Goal: Transaction & Acquisition: Purchase product/service

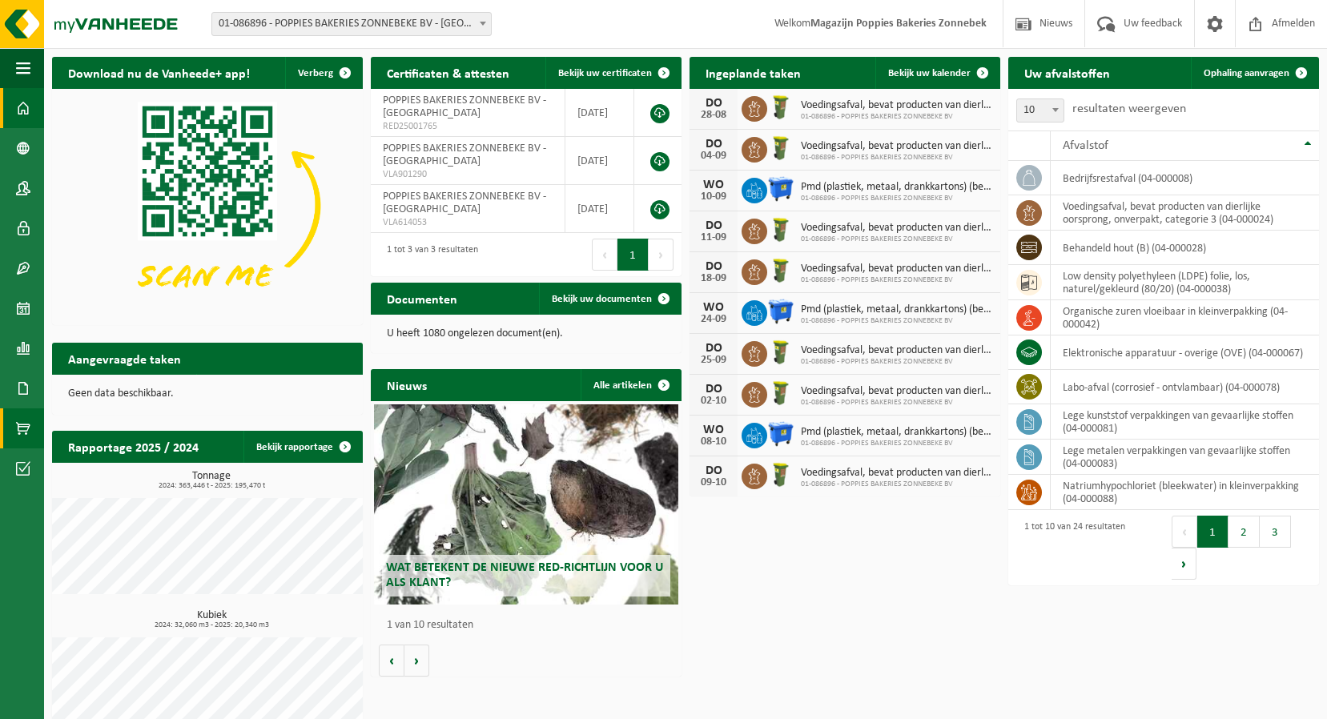
click at [22, 427] on span at bounding box center [23, 428] width 14 height 40
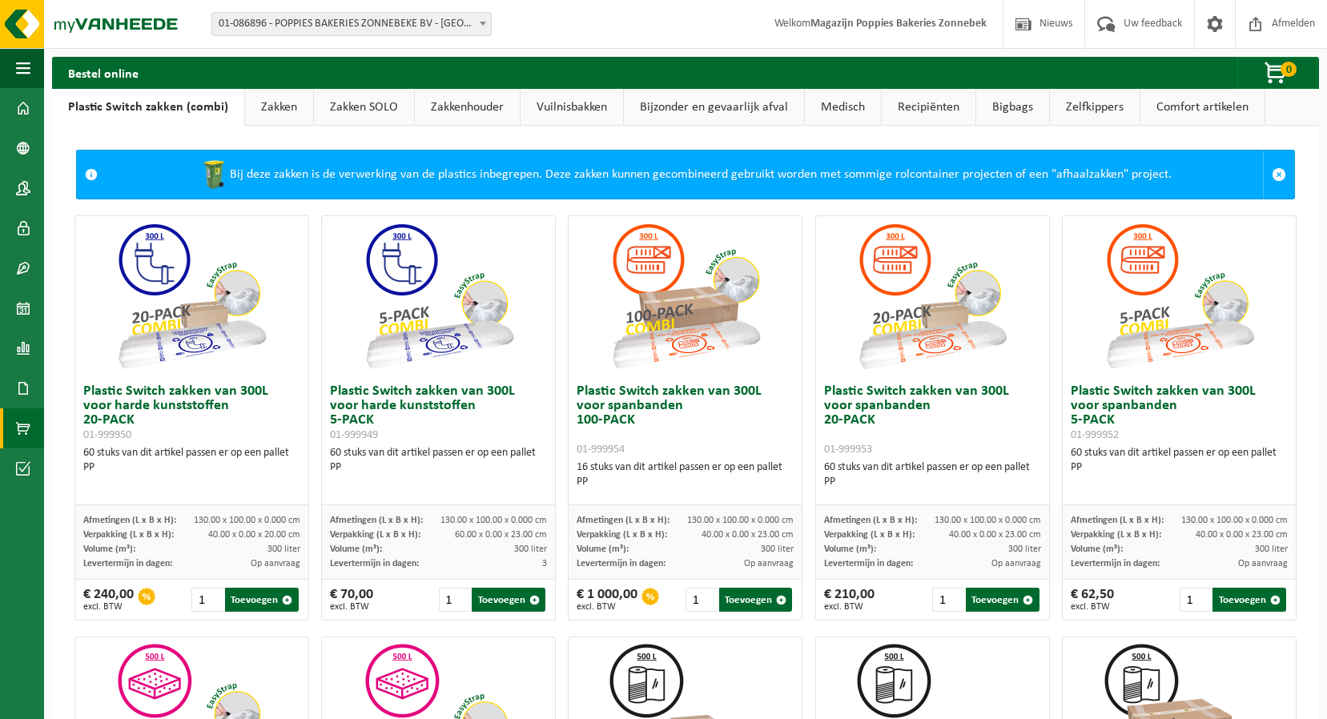
click at [284, 97] on link "Zakken" at bounding box center [279, 107] width 68 height 37
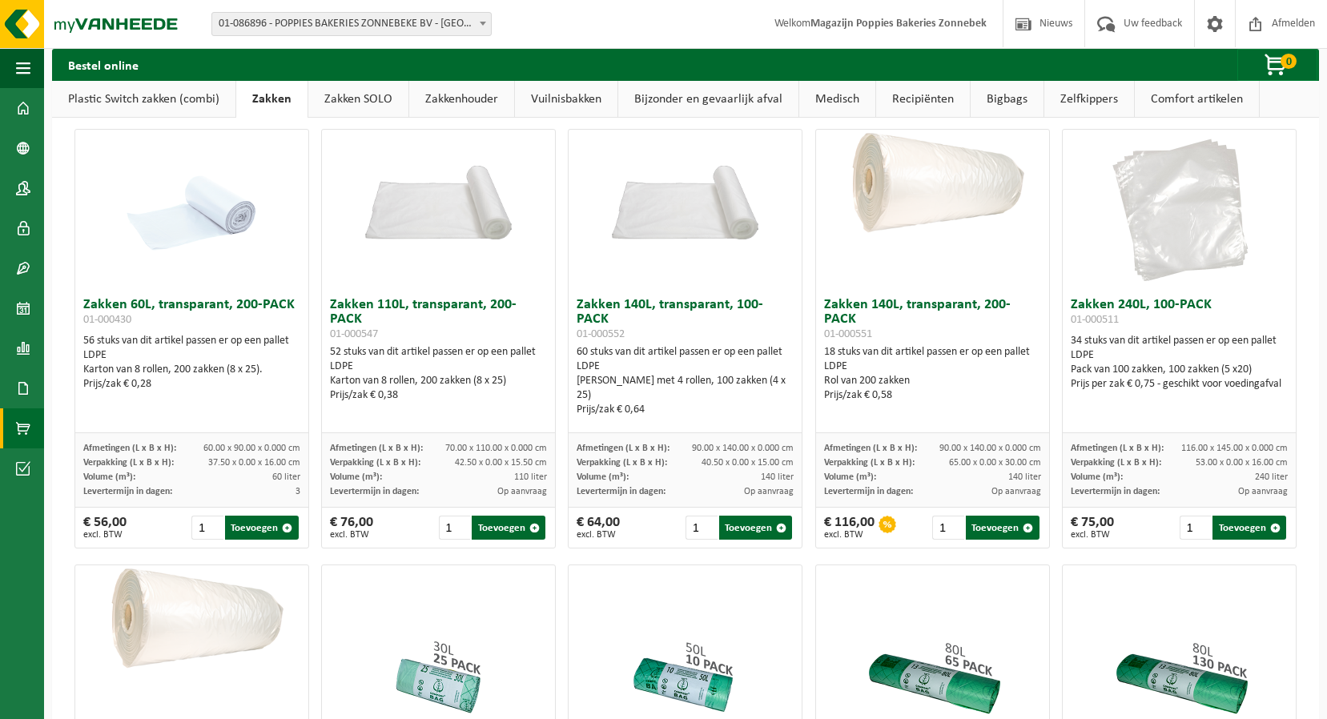
scroll to position [160, 0]
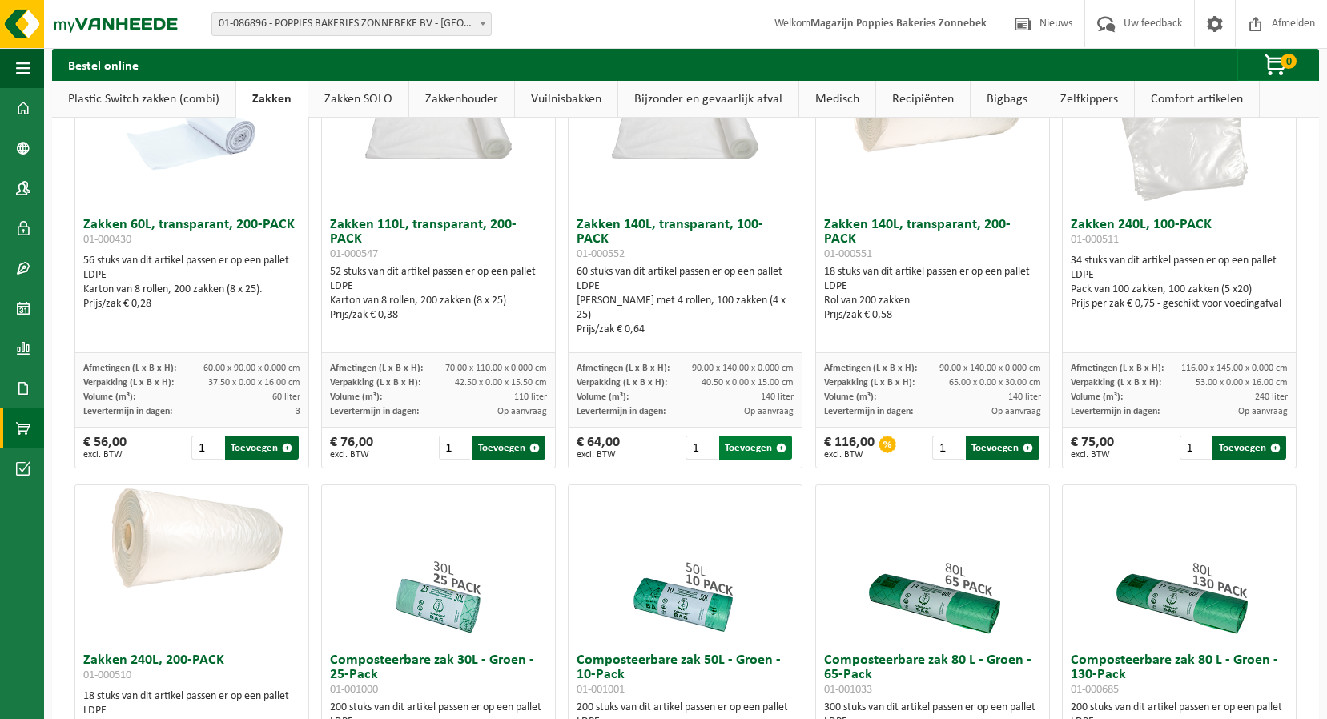
click at [725, 453] on button "Toevoegen" at bounding box center [756, 448] width 74 height 24
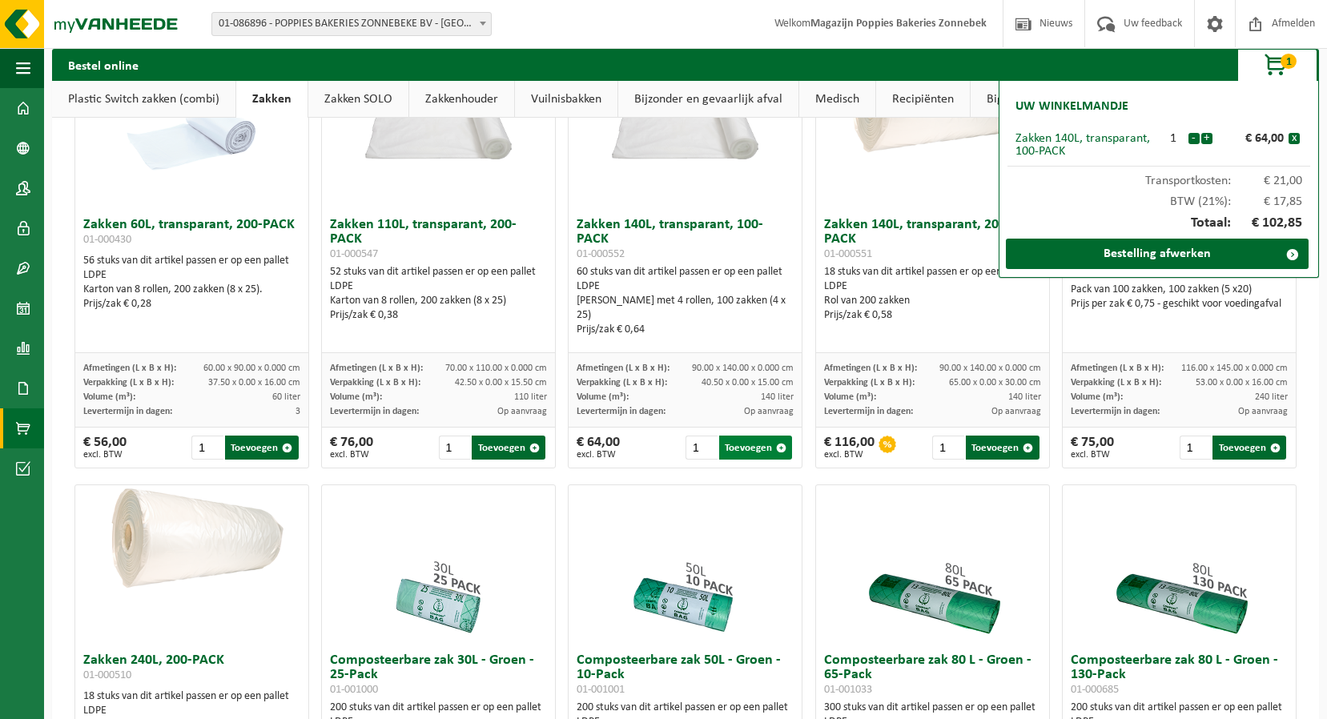
click at [725, 453] on button "Toevoegen" at bounding box center [756, 448] width 74 height 24
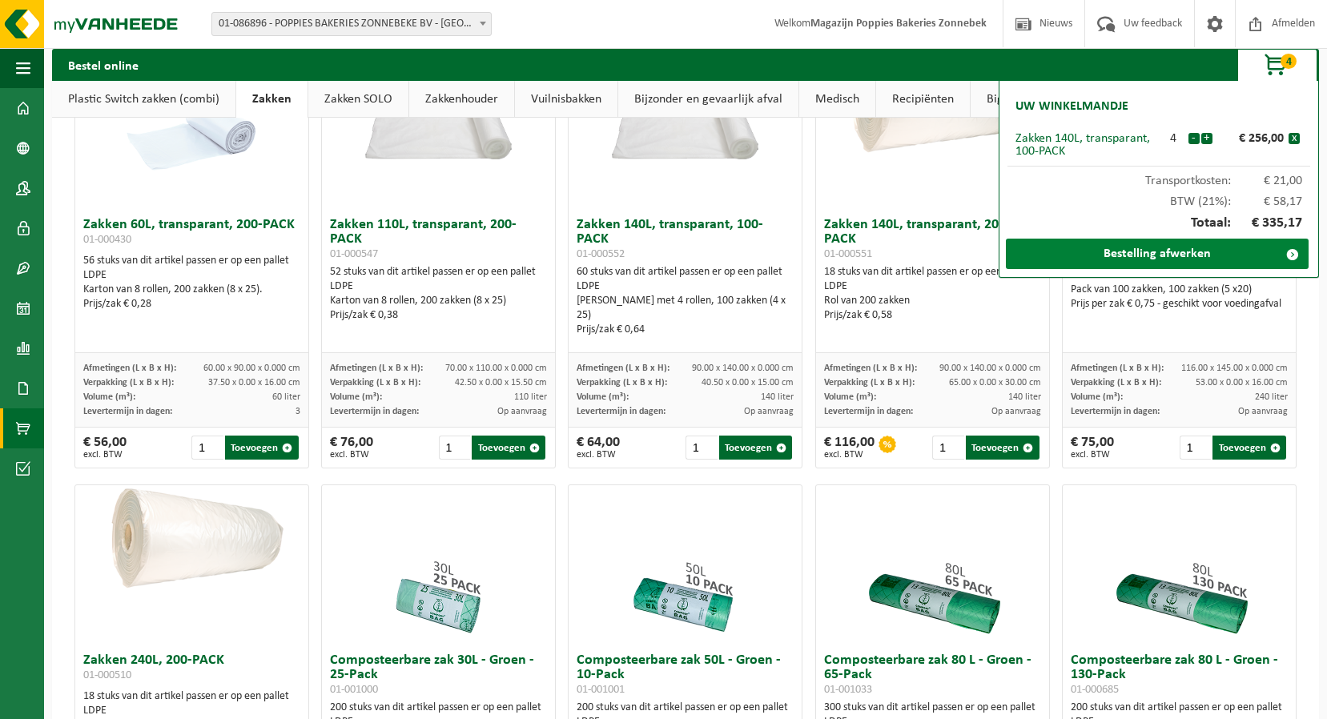
click at [1115, 255] on link "Bestelling afwerken" at bounding box center [1157, 254] width 303 height 30
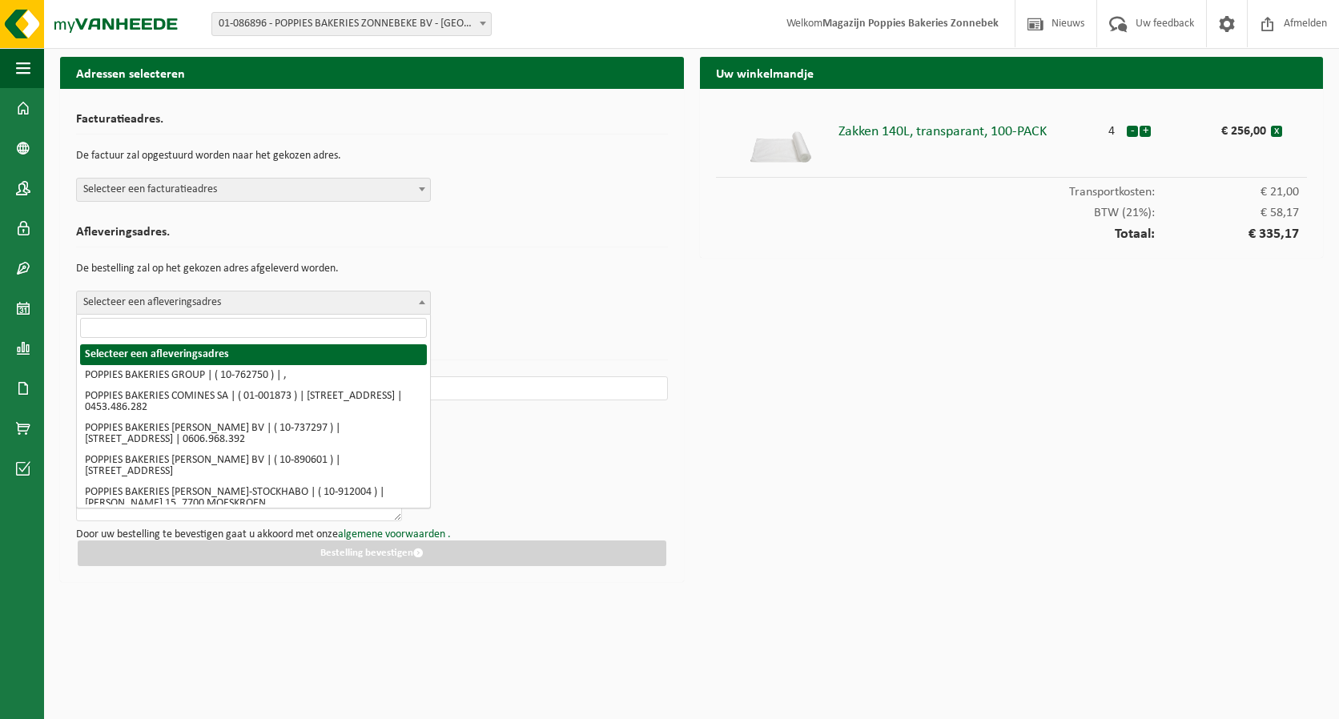
click at [343, 301] on span "Selecteer een afleveringsadres" at bounding box center [253, 302] width 353 height 22
click at [357, 183] on span "Selecteer een facturatieadres" at bounding box center [253, 190] width 353 height 22
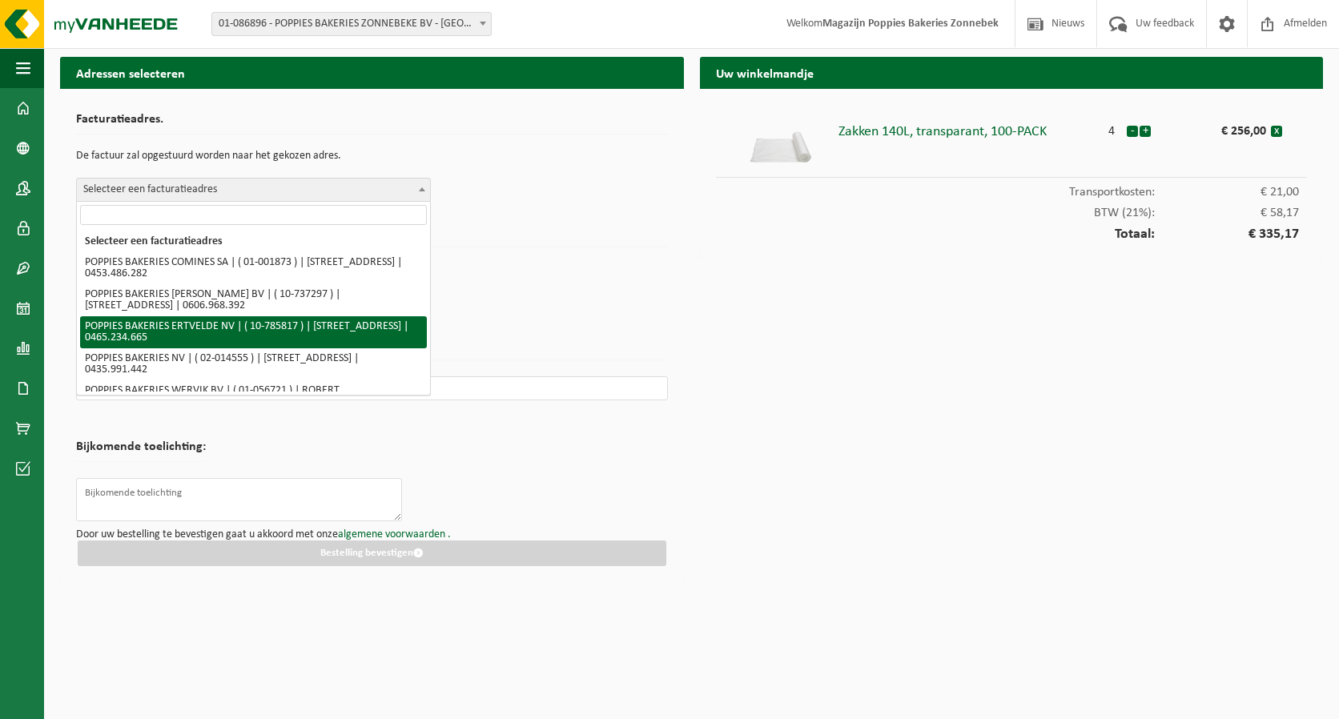
scroll to position [53, 0]
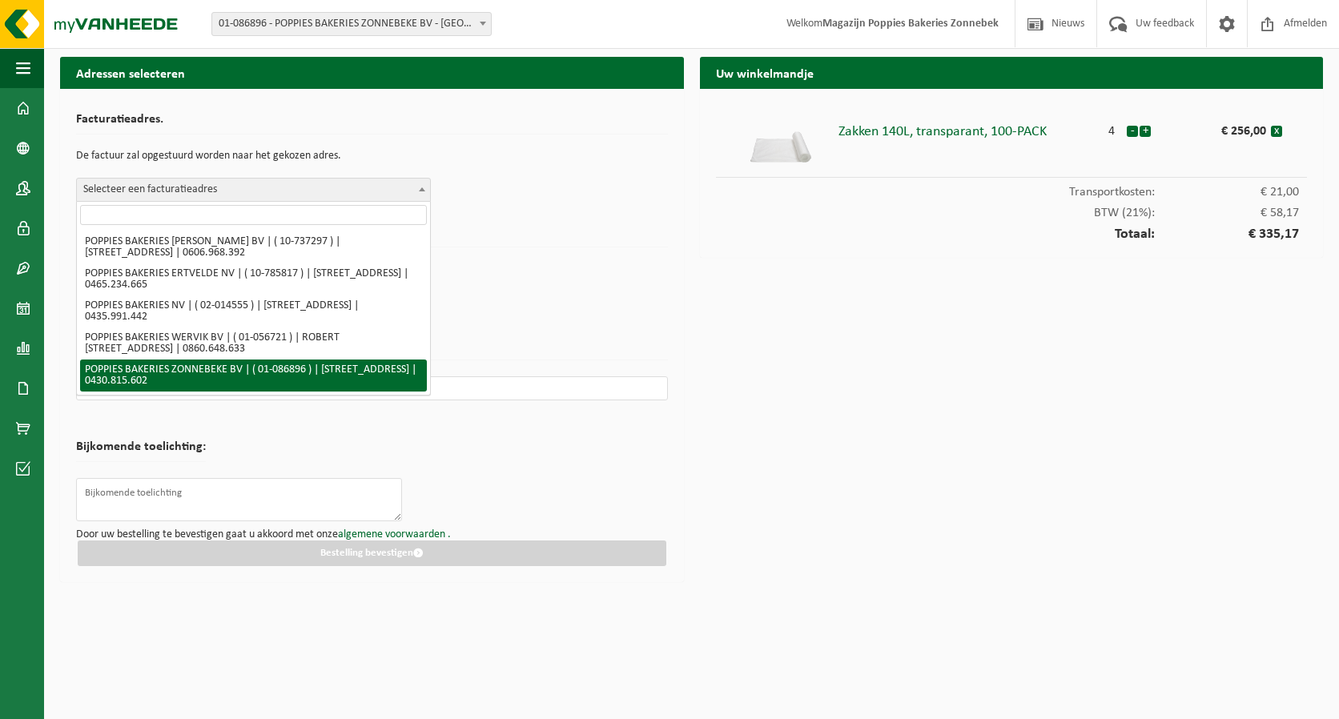
select select "696"
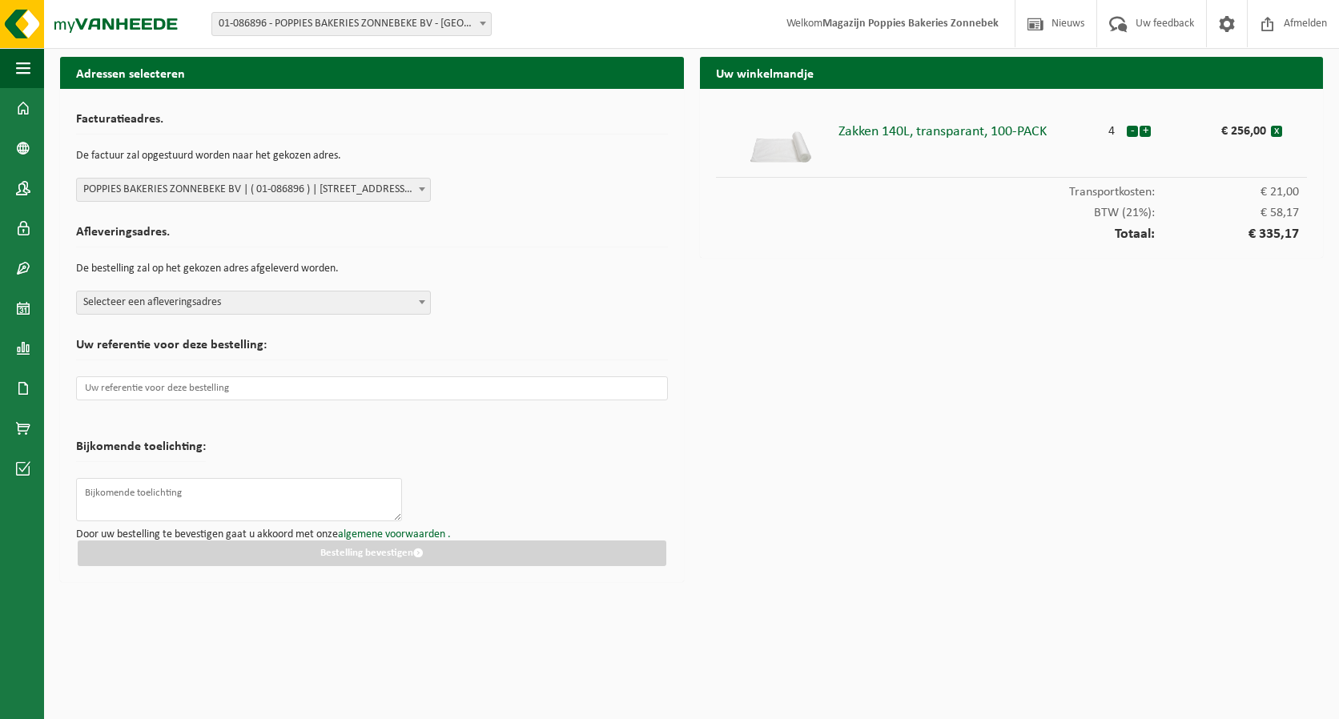
click at [296, 303] on span "Selecteer een afleveringsadres" at bounding box center [253, 302] width 353 height 22
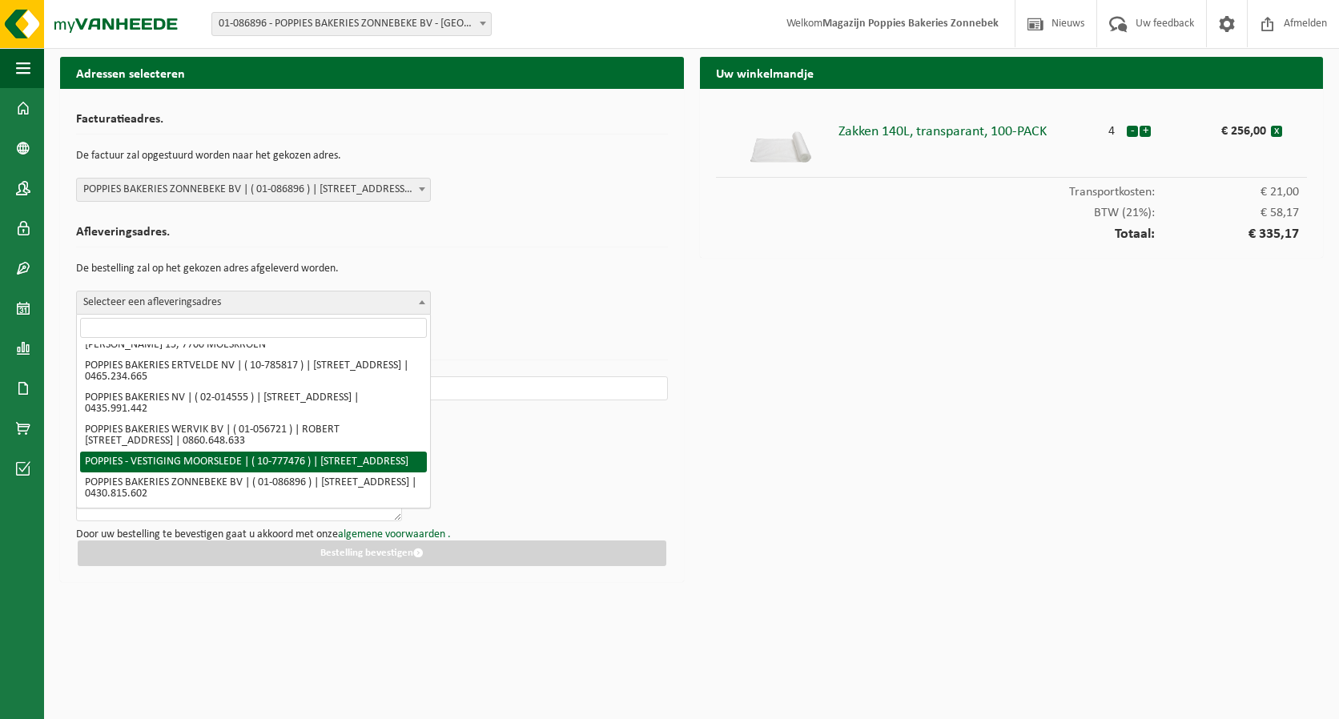
scroll to position [170, 0]
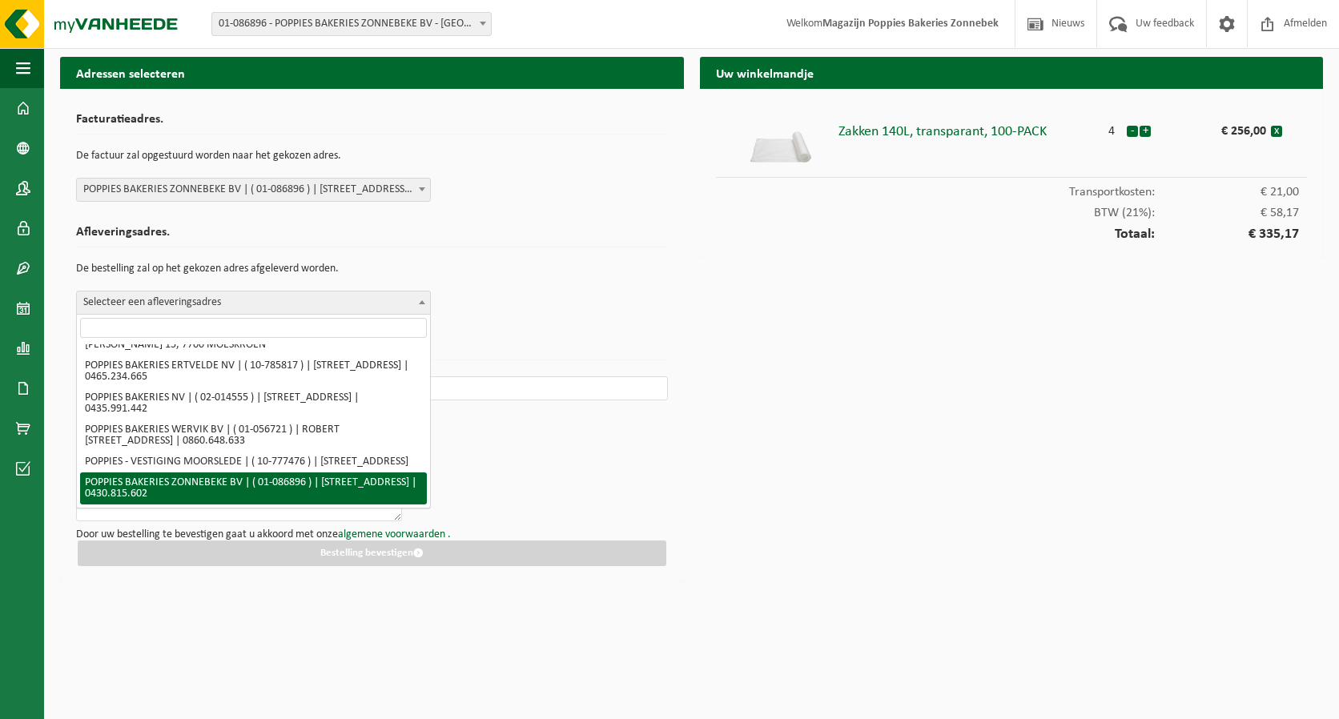
select select "696"
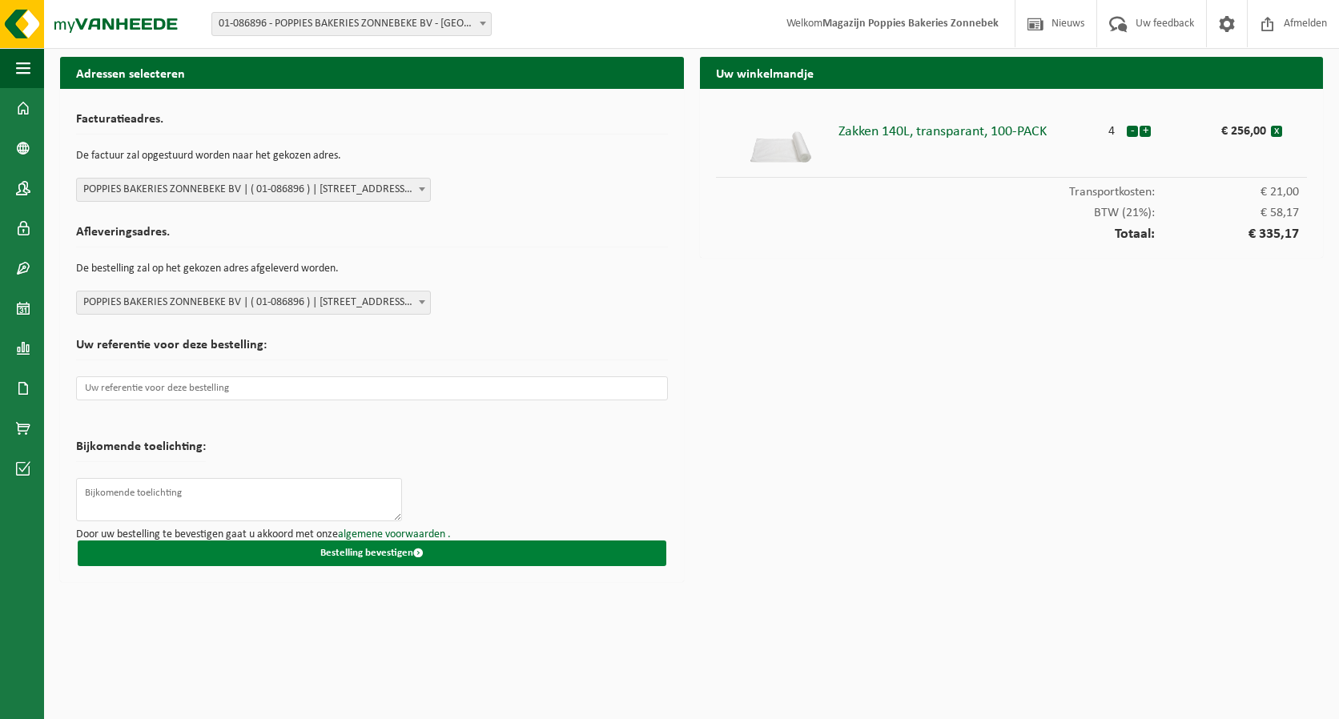
click at [371, 547] on button "Bestelling bevestigen" at bounding box center [372, 553] width 589 height 26
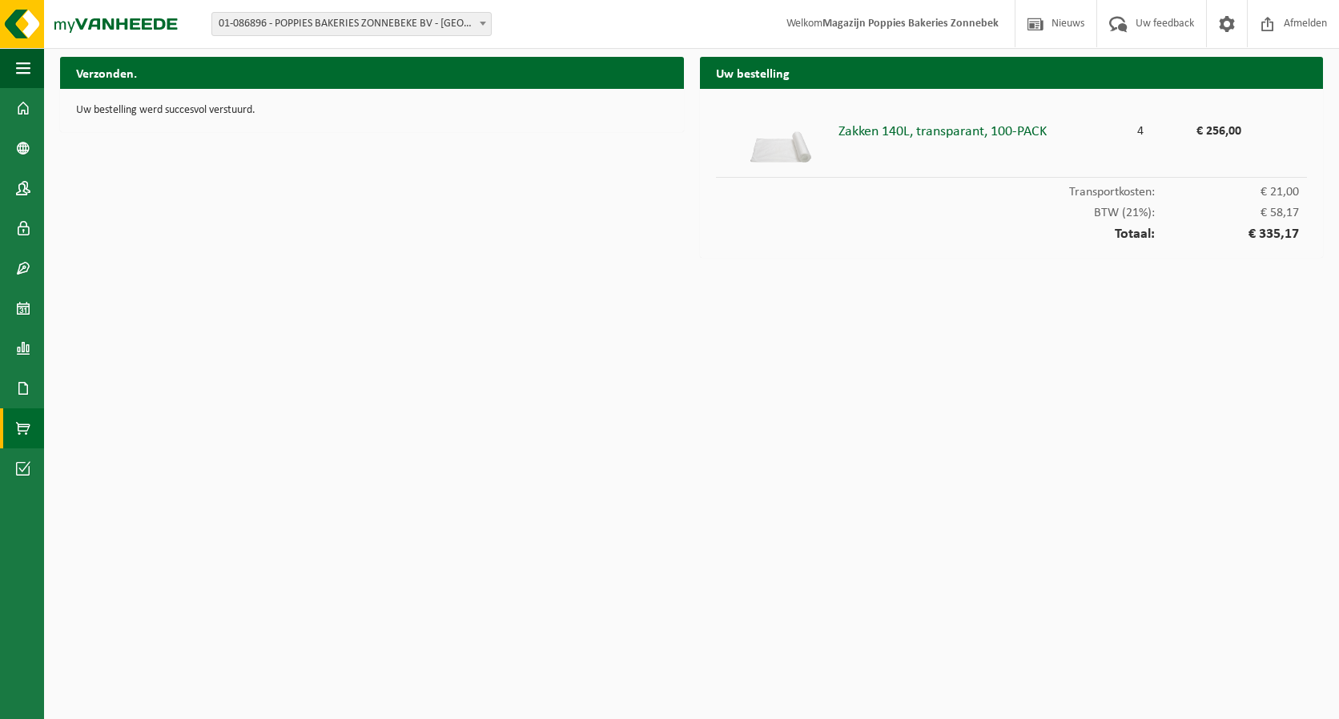
click at [28, 433] on span at bounding box center [23, 428] width 14 height 40
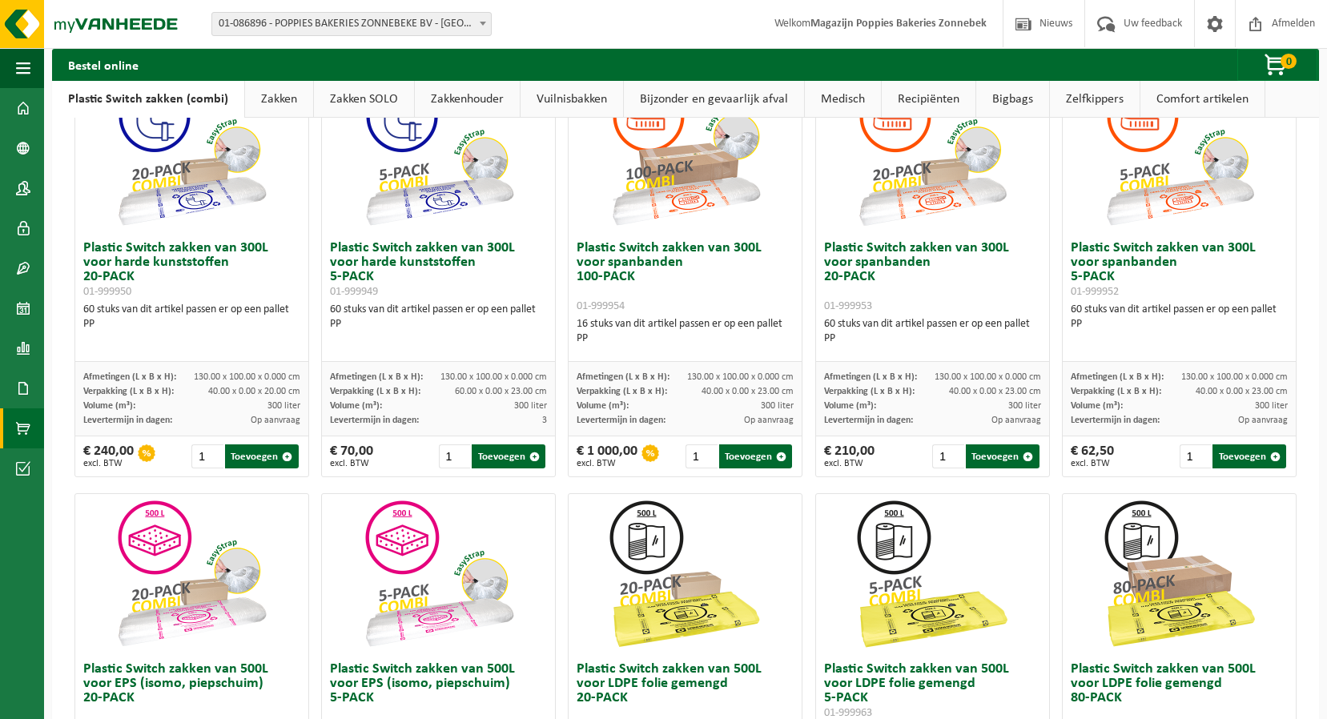
scroll to position [63, 0]
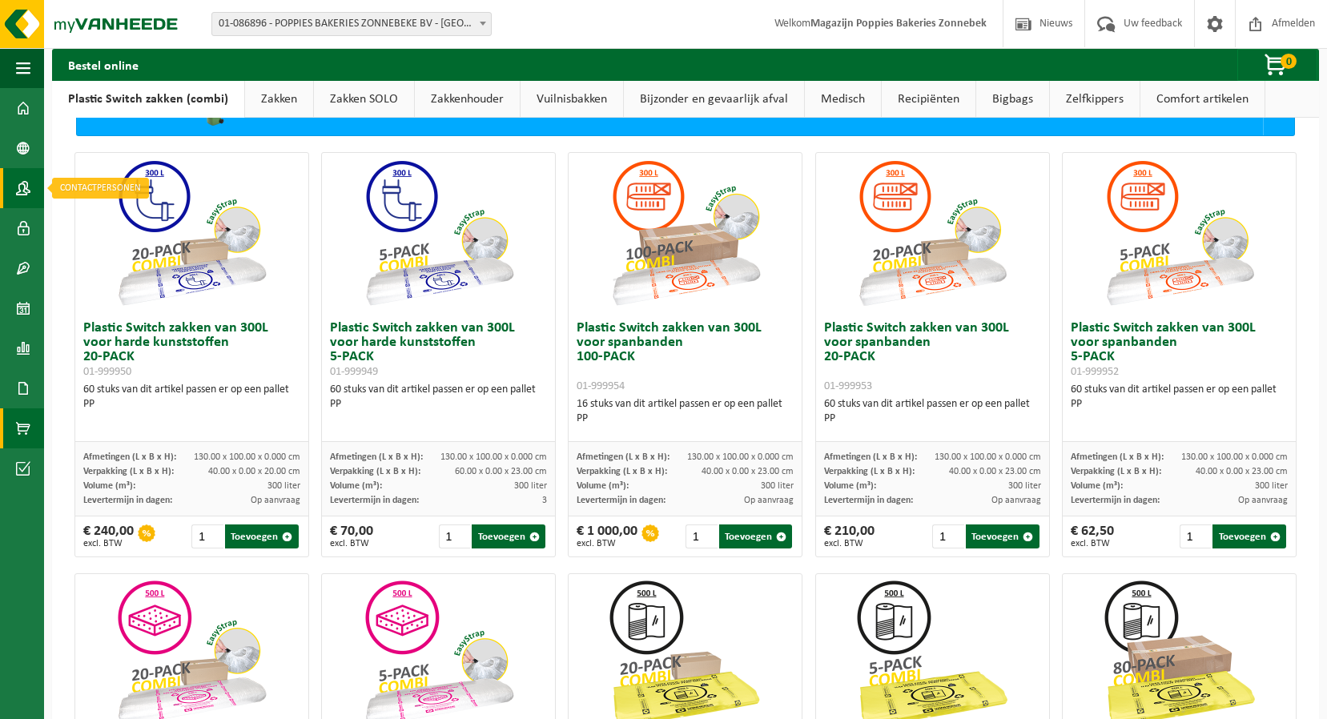
click at [25, 192] on span at bounding box center [23, 188] width 14 height 40
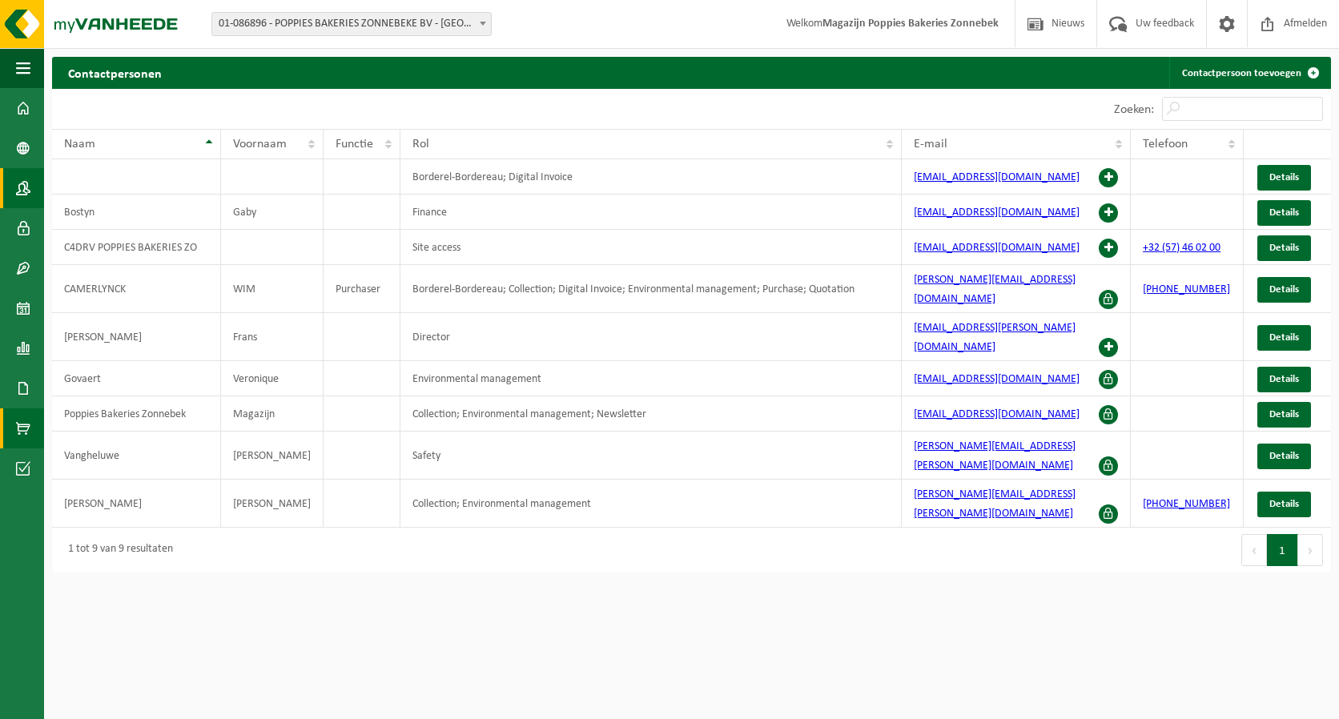
click at [27, 420] on span at bounding box center [23, 428] width 14 height 40
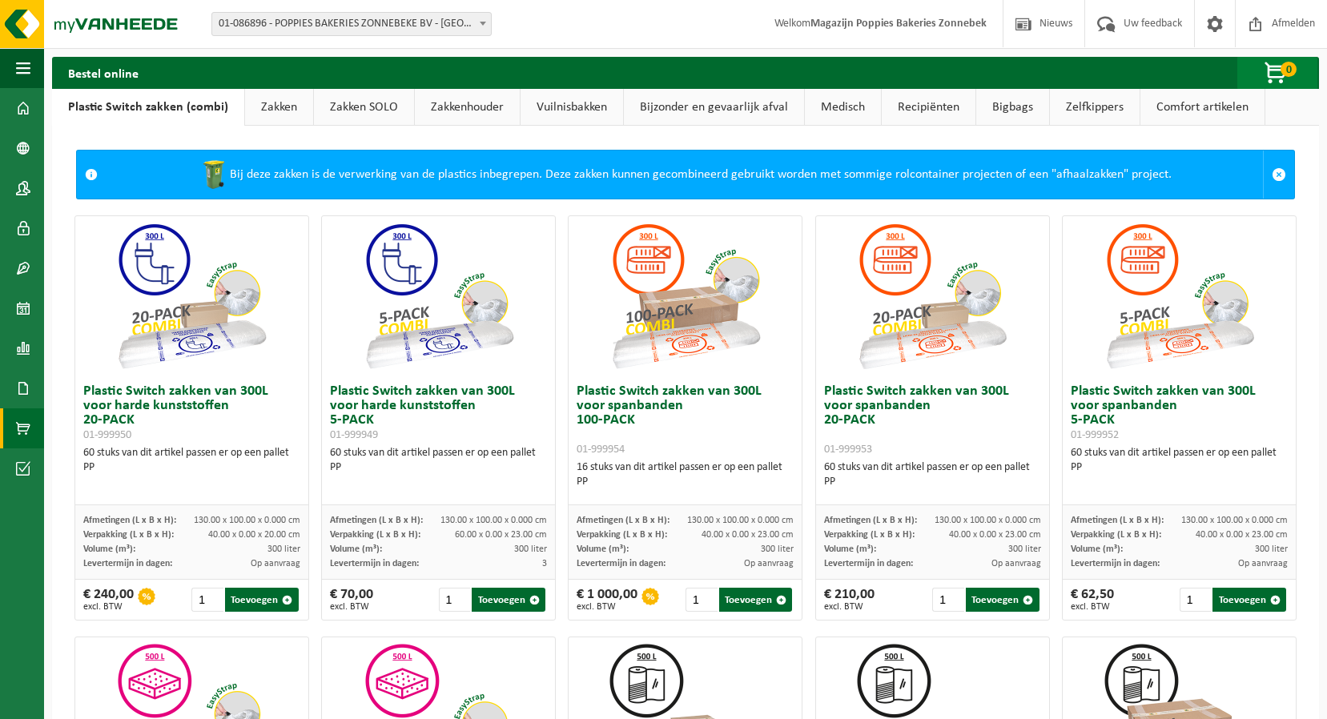
click at [1263, 66] on span "button" at bounding box center [1276, 74] width 80 height 32
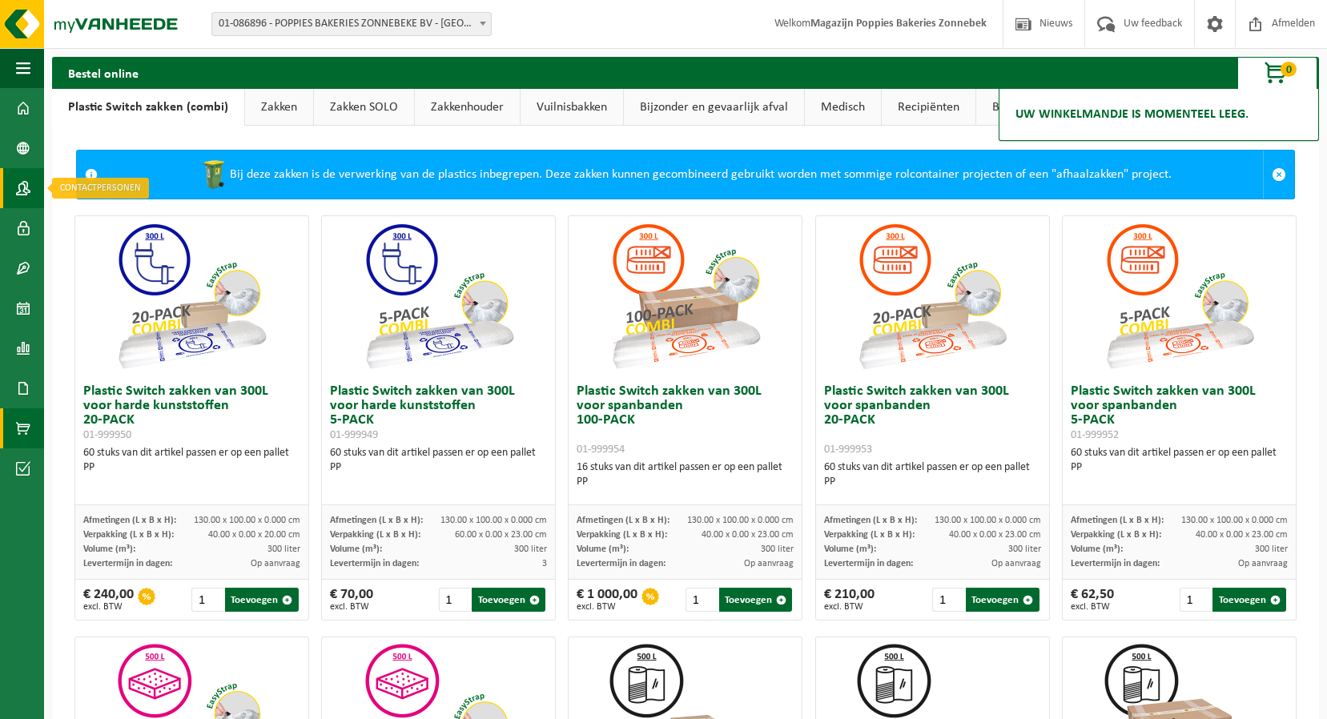
click at [23, 179] on span at bounding box center [23, 188] width 14 height 40
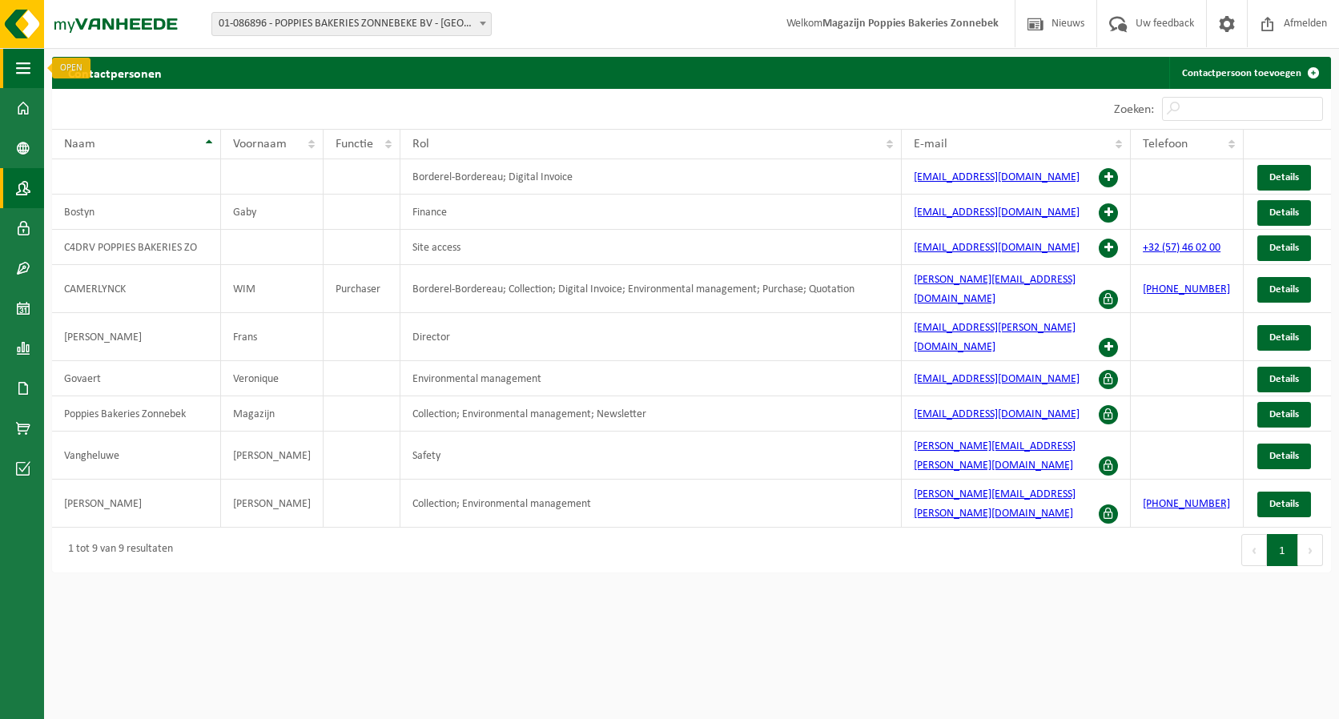
click at [32, 77] on button "Navigatie" at bounding box center [22, 68] width 44 height 40
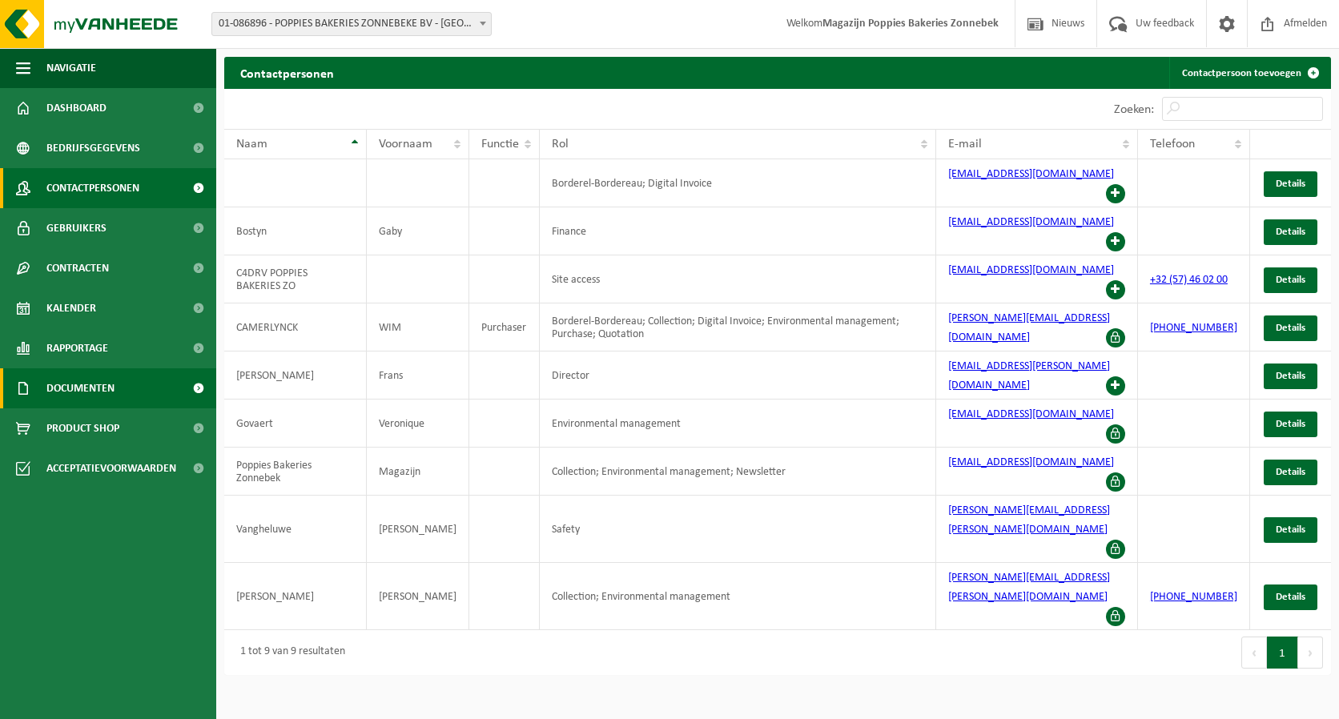
click at [192, 386] on span at bounding box center [198, 388] width 36 height 40
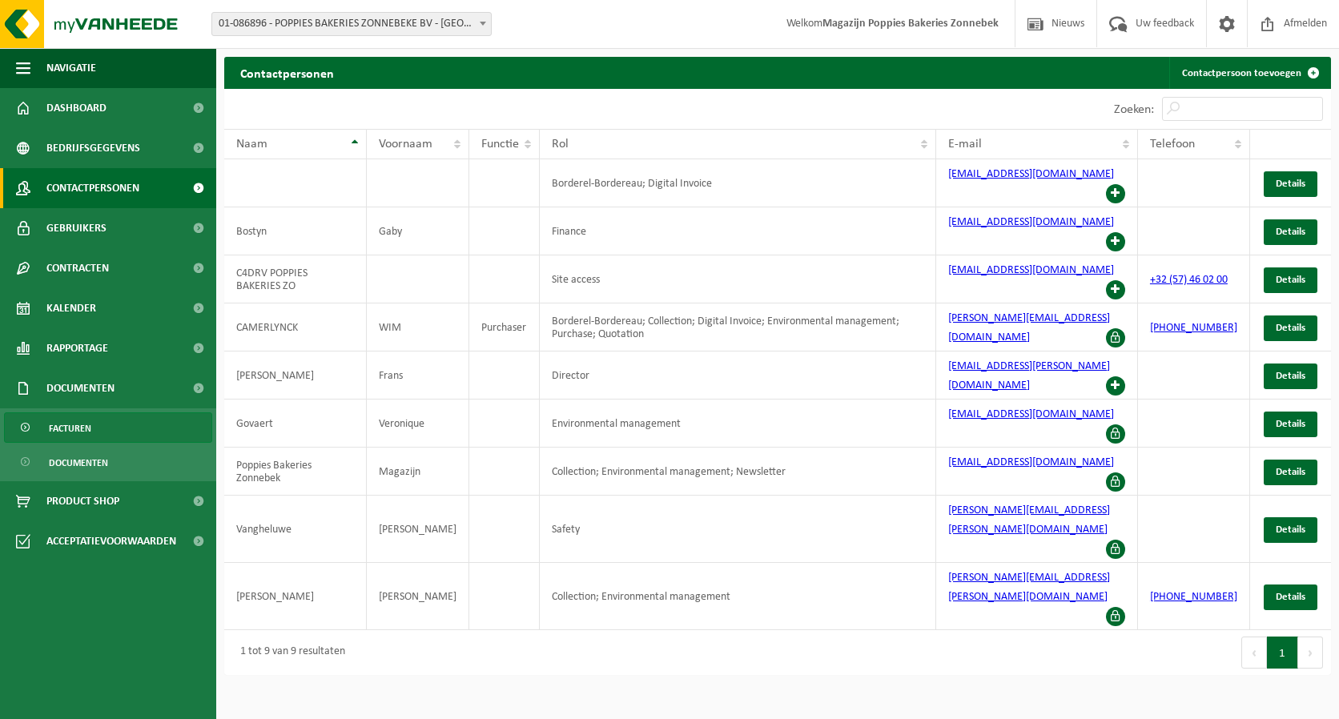
click at [170, 442] on link "Facturen" at bounding box center [108, 427] width 208 height 30
